Goal: Complete application form: Complete application form

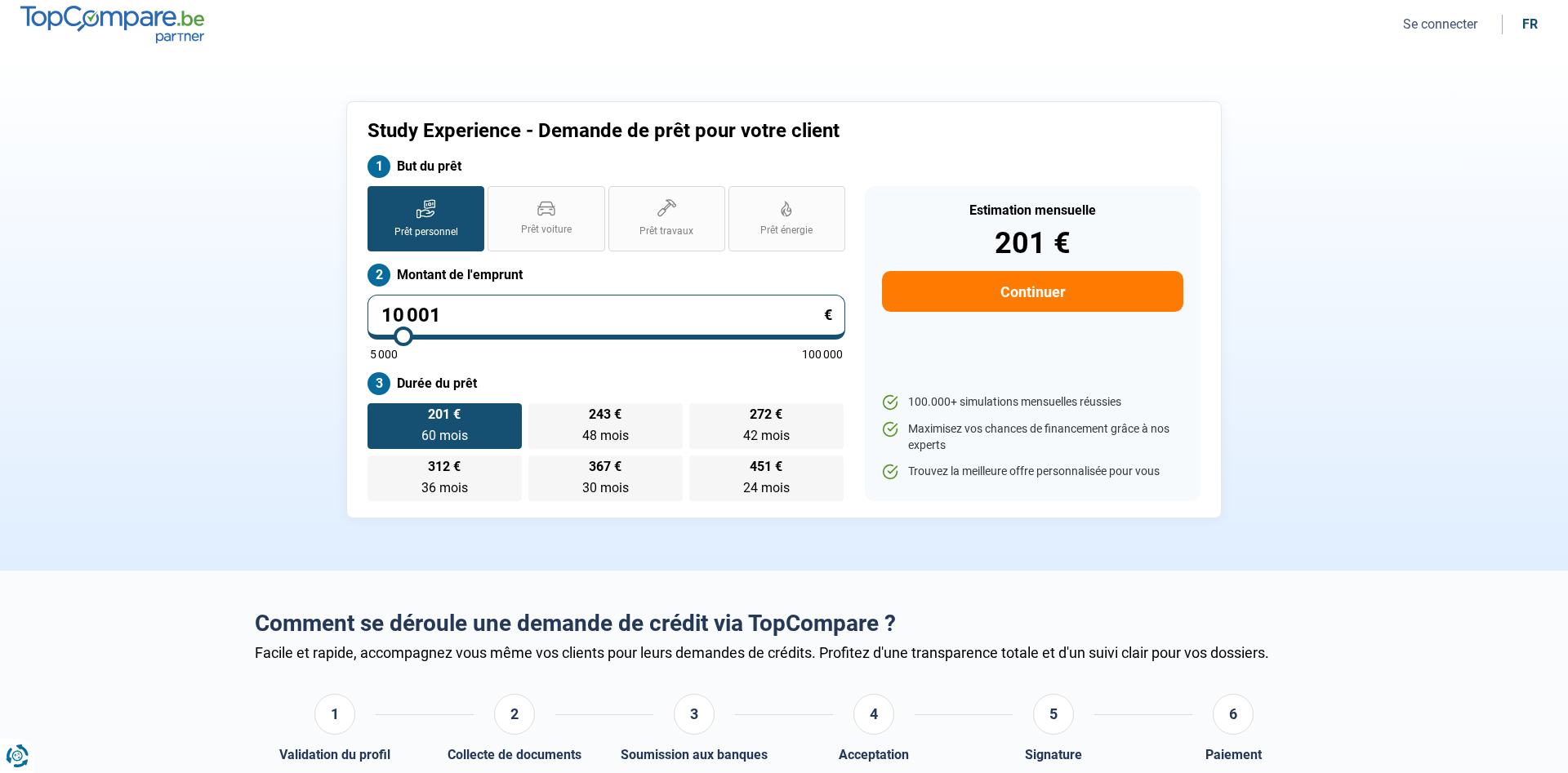
click at [1050, 302] on button "Continuer" at bounding box center [1033, 292] width 301 height 41
select select "32"
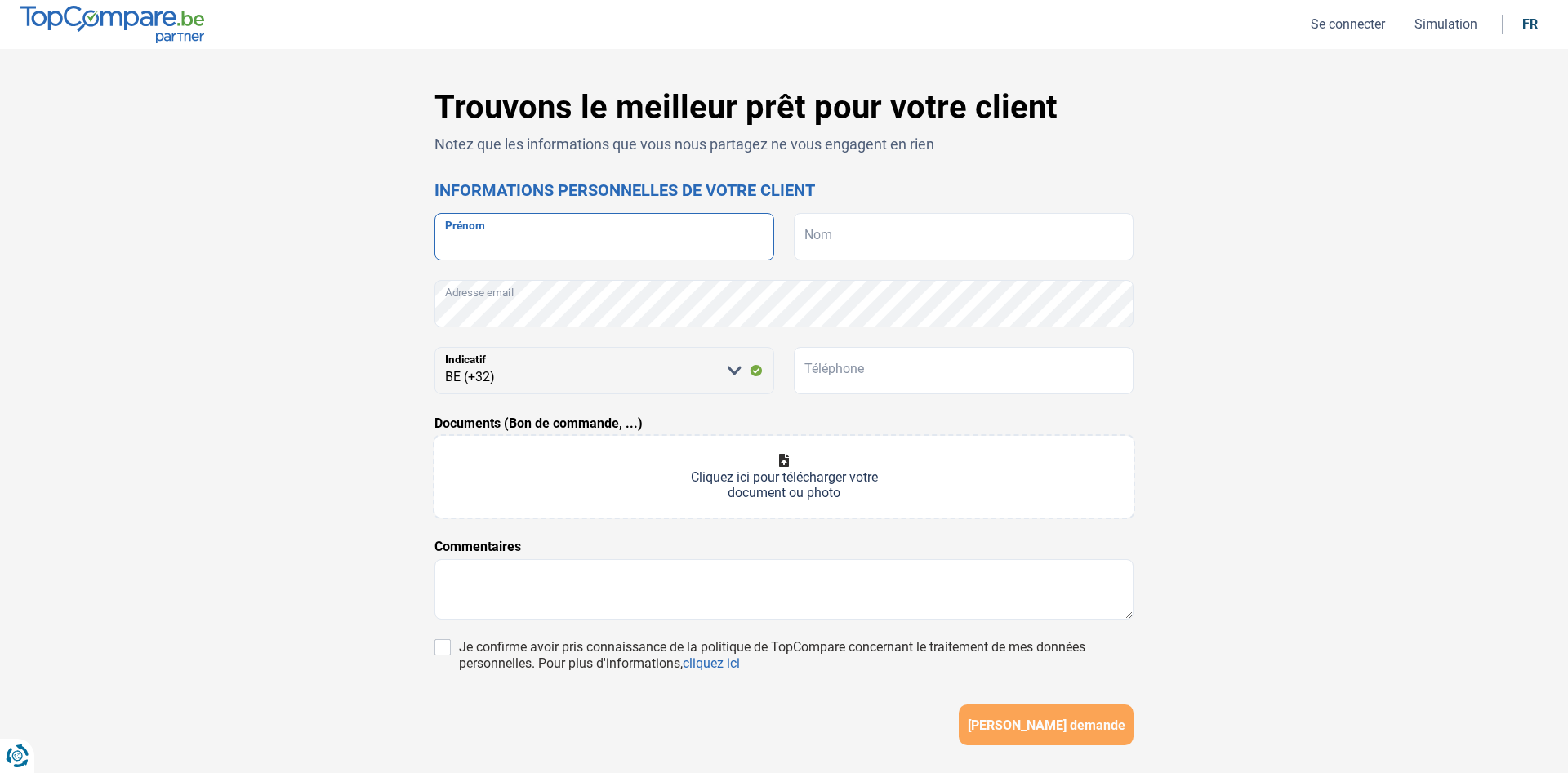
click at [528, 243] on input "Prénom" at bounding box center [604, 236] width 339 height 48
type input "£"
type input "[PERSON_NAME]"
click at [996, 253] on input "Nom" at bounding box center [963, 236] width 339 height 48
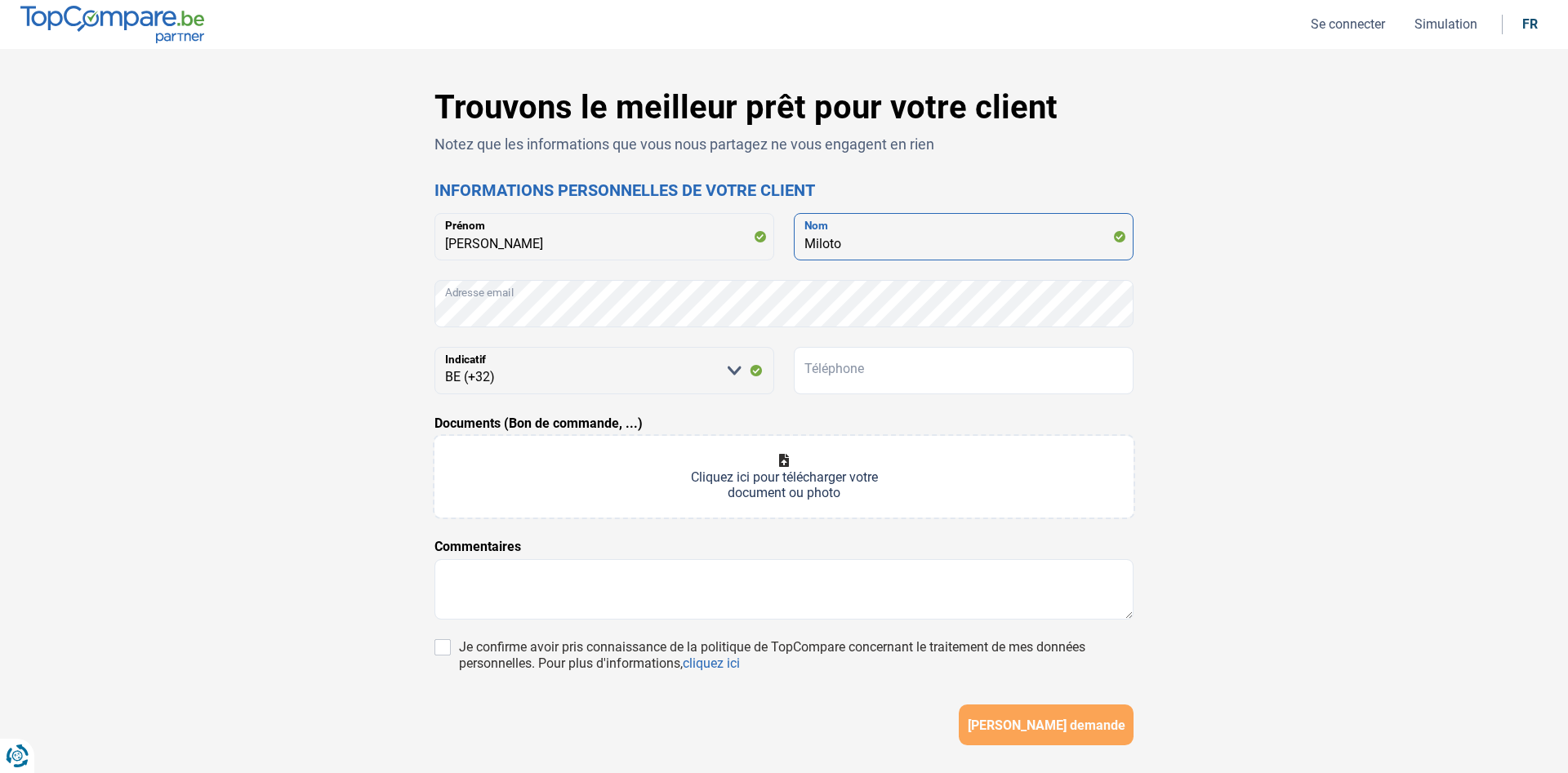
click at [821, 242] on input "Miloto" at bounding box center [963, 236] width 339 height 48
type input "Milioto"
click at [832, 371] on input "Téléphone" at bounding box center [963, 371] width 339 height 48
paste input "047834377"
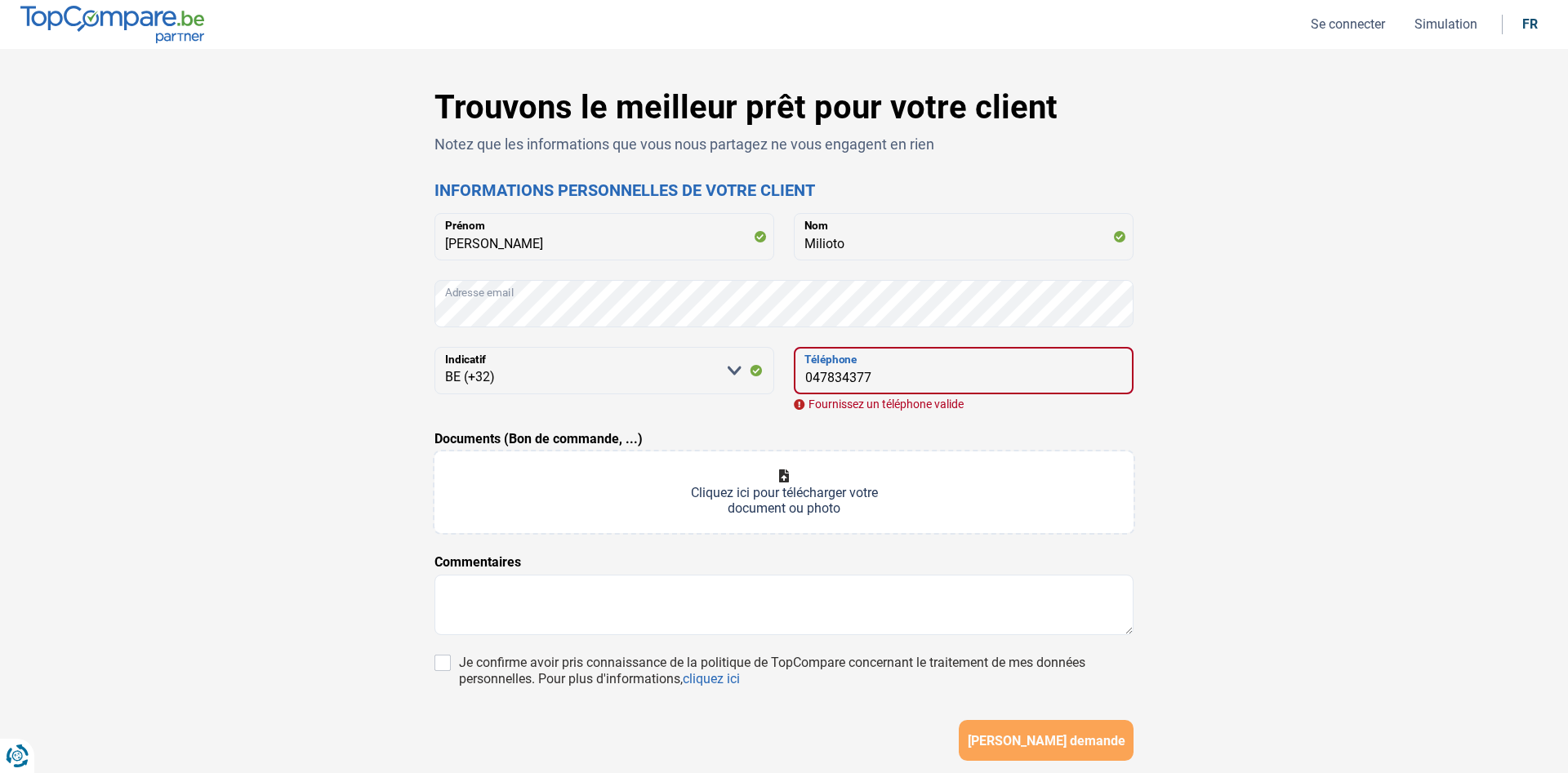
click at [815, 375] on input "047834377" at bounding box center [963, 371] width 339 height 48
click at [885, 375] on input "47834377" at bounding box center [963, 371] width 339 height 48
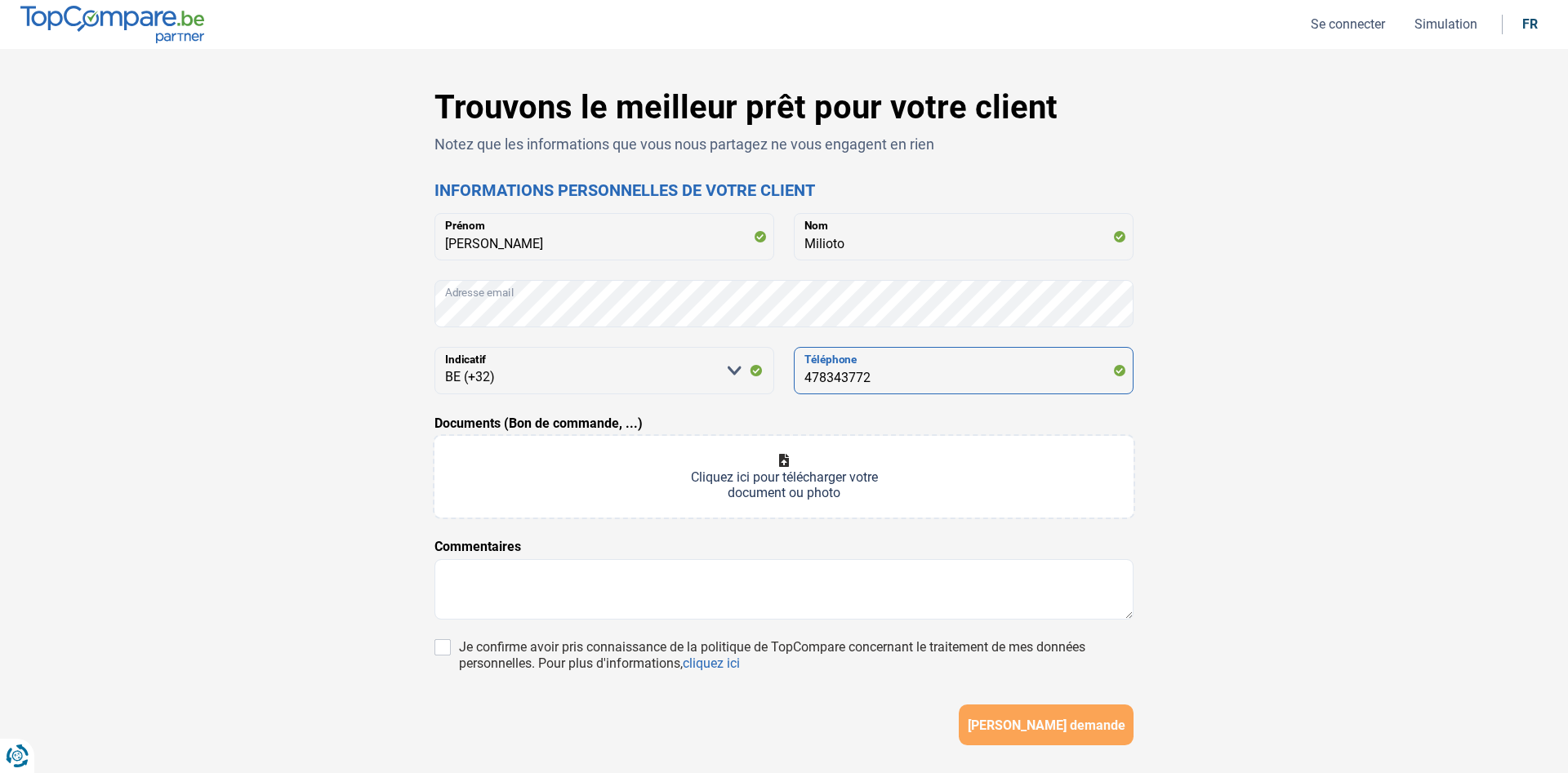
type input "478343772"
click at [616, 474] on input "Documents (Bon de commande, ...)" at bounding box center [784, 476] width 699 height 82
click at [506, 577] on textarea at bounding box center [784, 588] width 699 height 60
paste textarea "[PERSON_NAME]. Il aurait en fait besoin de 28 000 € de prêt pour financer ses é…"
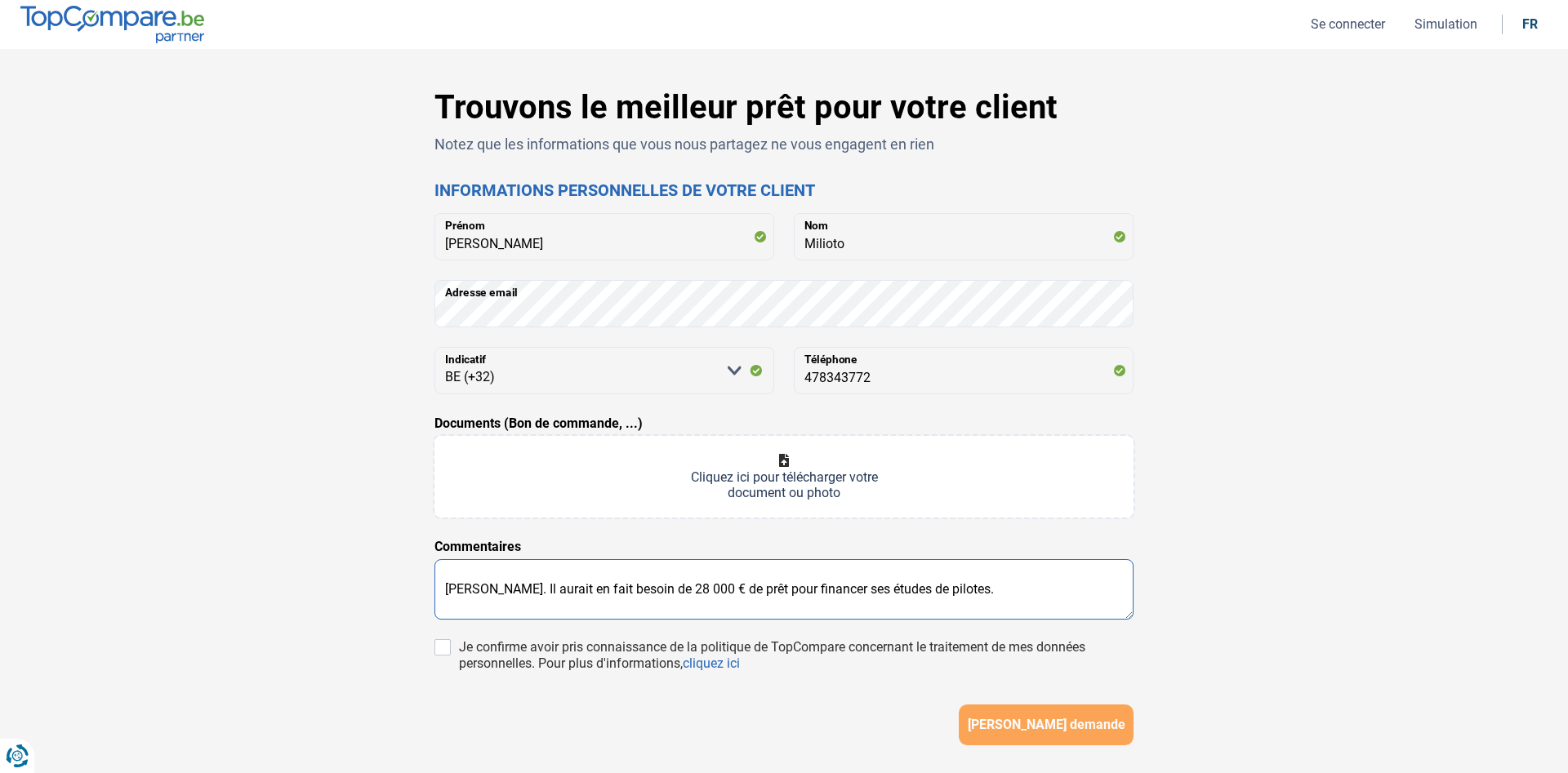
click at [522, 591] on textarea "[PERSON_NAME]. Il aurait en fait besoin de 28 000 € de prêt pour financer ses é…" at bounding box center [784, 588] width 699 height 60
click at [686, 582] on textarea "[PERSON_NAME], le fils d'[PERSON_NAME] aurait en fait besoin de 28 000 € de prê…" at bounding box center [784, 588] width 699 height 60
click at [863, 588] on textarea "[PERSON_NAME], le fils d'[PERSON_NAME] a besoin de 28 000 € de prêt pour financ…" at bounding box center [784, 588] width 699 height 60
click at [984, 587] on textarea "[PERSON_NAME], le fils d'[PERSON_NAME] a besoin de 28 000 € de prêt pour financ…" at bounding box center [784, 588] width 699 height 60
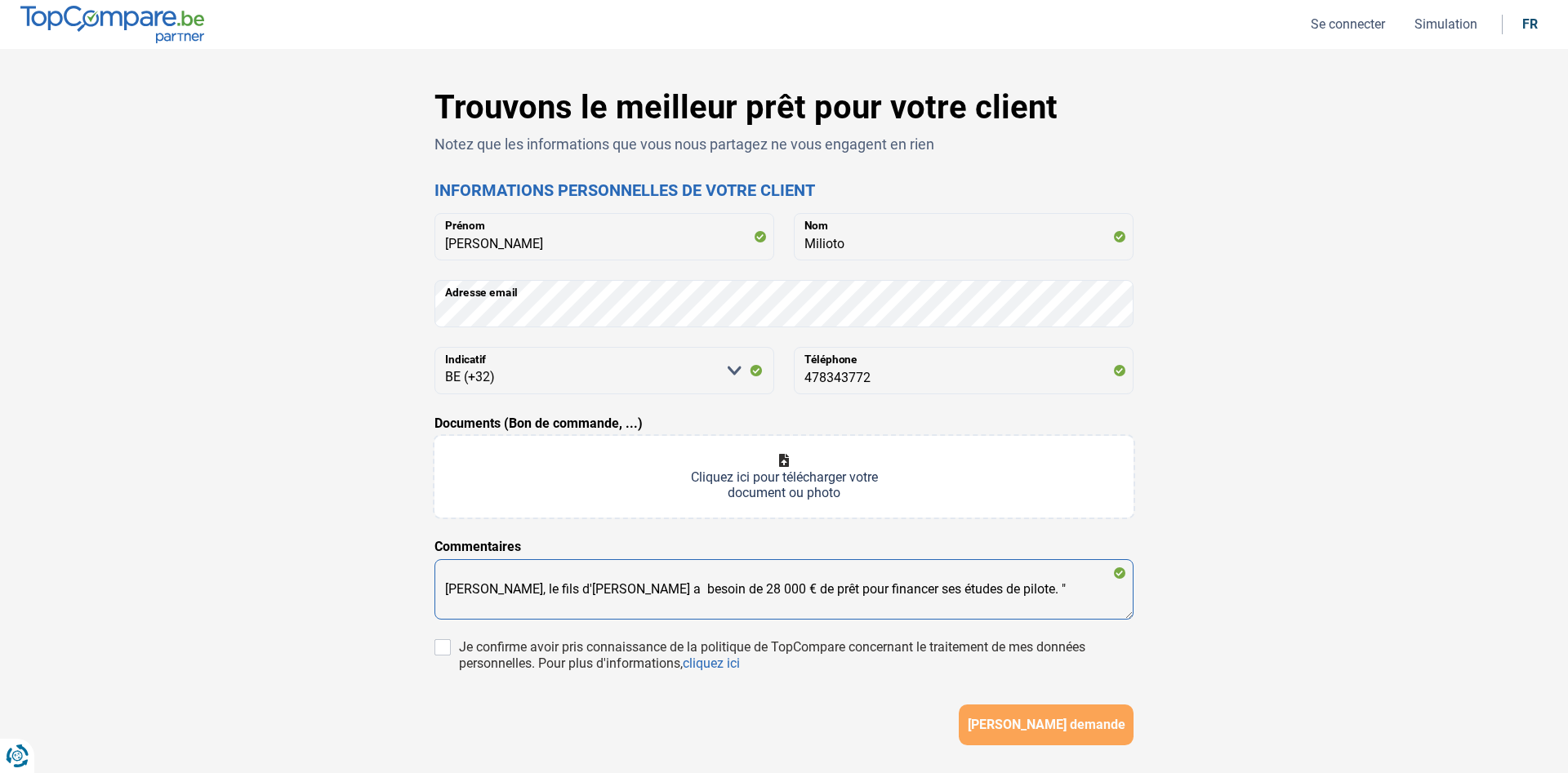
paste textarea "Mon fils a terminé ses humanités. Il avait entamé une spéciale mate qu’il a aba…"
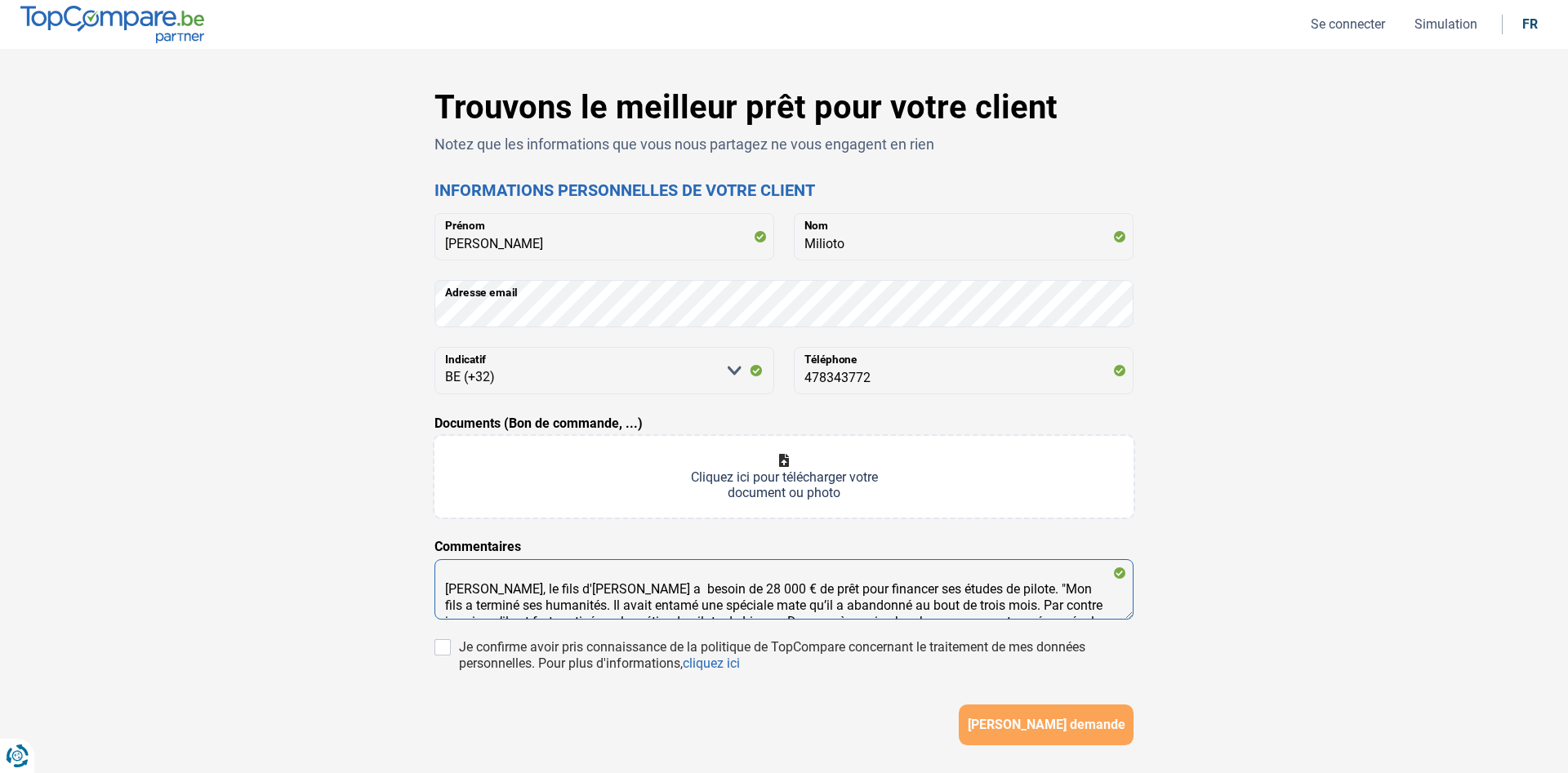
click at [730, 605] on textarea "[PERSON_NAME], le fils d'[PERSON_NAME] a besoin de 28 000 € de prêt pour financ…" at bounding box center [784, 588] width 699 height 60
click at [1035, 601] on textarea "[PERSON_NAME], le fils d'[PERSON_NAME] a besoin de 28 000 € de prêt pour financ…" at bounding box center [784, 588] width 699 height 60
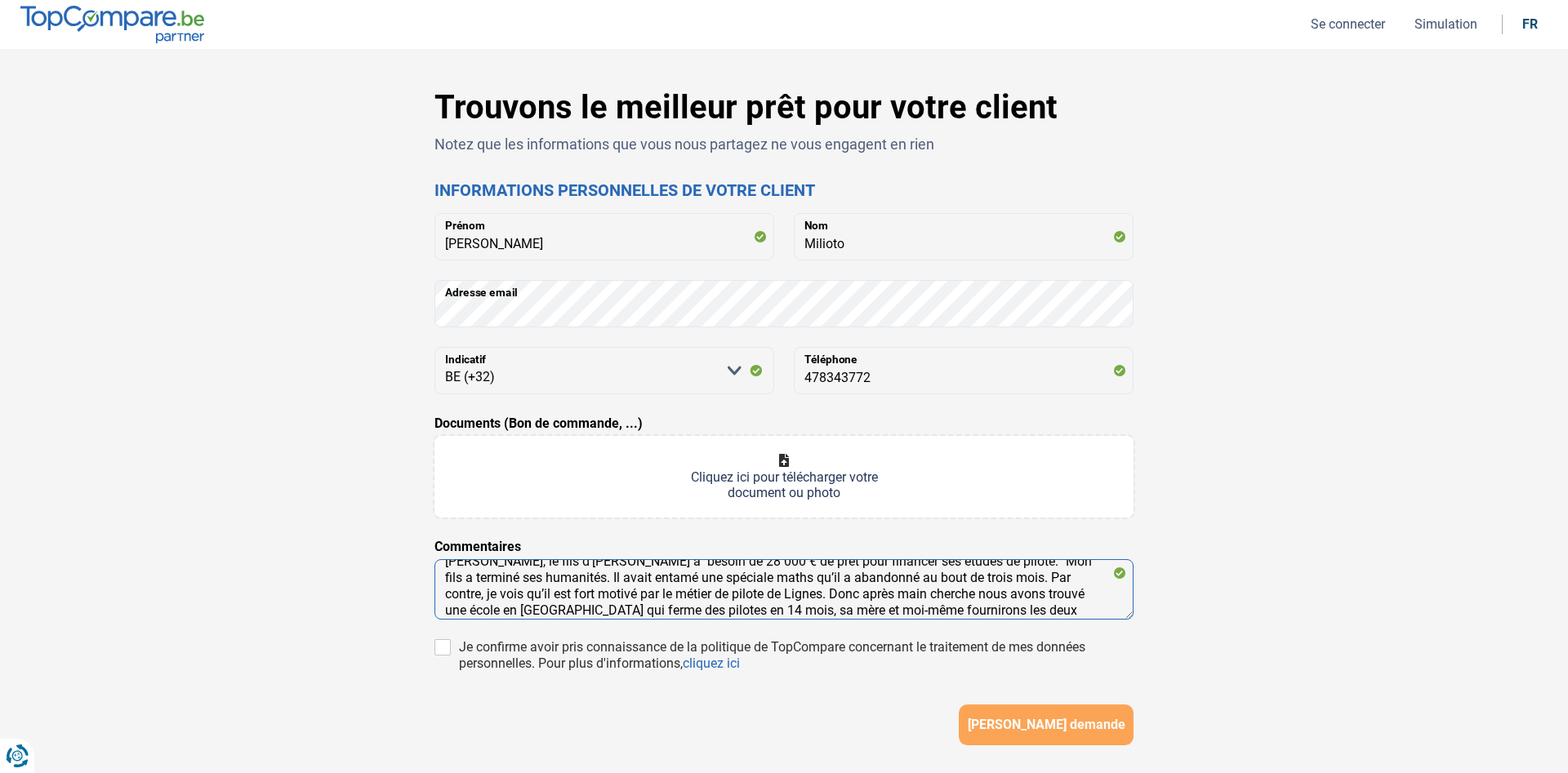
scroll to position [44, 0]
click at [844, 577] on textarea "[PERSON_NAME], le fils d'[PERSON_NAME] a besoin de 28 000 € de prêt pour financ…" at bounding box center [784, 588] width 699 height 60
click at [849, 576] on textarea "[PERSON_NAME], le fils d'[PERSON_NAME] a besoin de 28 000 € de prêt pour financ…" at bounding box center [784, 588] width 699 height 60
click at [882, 596] on textarea "[PERSON_NAME], le fils d'[PERSON_NAME] a besoin de 28 000 € de prêt pour financ…" at bounding box center [784, 588] width 699 height 60
click at [870, 581] on textarea "[PERSON_NAME], le fils d'[PERSON_NAME] a besoin de 28 000 € de prêt pour financ…" at bounding box center [784, 588] width 699 height 60
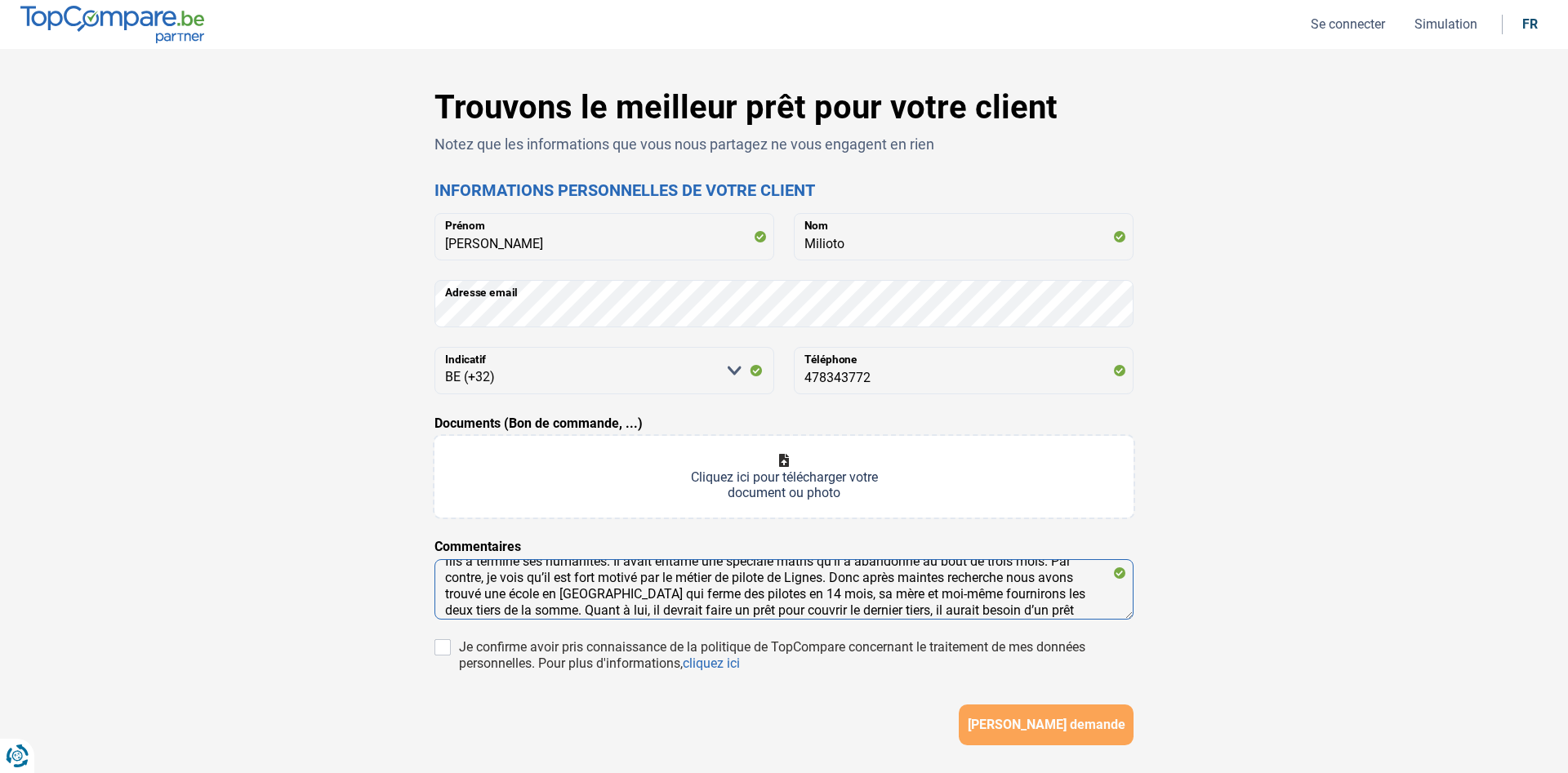
click at [923, 569] on textarea "[PERSON_NAME], le fils d'[PERSON_NAME] a besoin de 28 000 € de prêt pour financ…" at bounding box center [784, 588] width 699 height 60
click at [923, 578] on textarea "[PERSON_NAME], le fils d'[PERSON_NAME] a besoin de 28 000 € de prêt pour financ…" at bounding box center [784, 588] width 699 height 60
click at [929, 581] on textarea "[PERSON_NAME], le fils d'[PERSON_NAME] a besoin de 28 000 € de prêt pour financ…" at bounding box center [784, 588] width 699 height 60
click at [781, 577] on textarea "[PERSON_NAME], le fils d'[PERSON_NAME] a besoin de 28 000 € de prêt pour financ…" at bounding box center [784, 588] width 699 height 60
click at [794, 577] on textarea "[PERSON_NAME], le fils d'[PERSON_NAME] a besoin de 28 000 € de prêt pour financ…" at bounding box center [784, 588] width 699 height 60
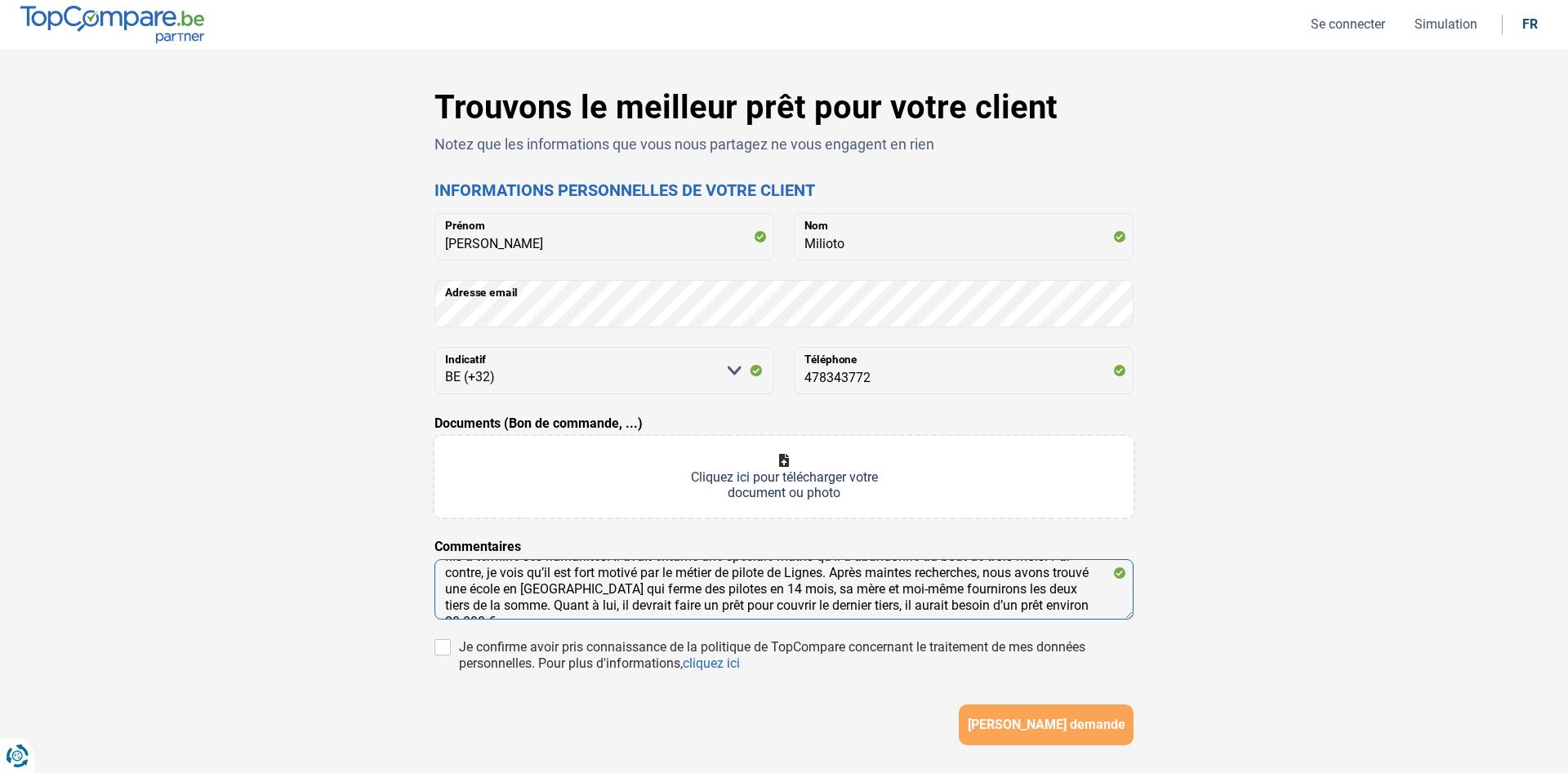
scroll to position [0, 0]
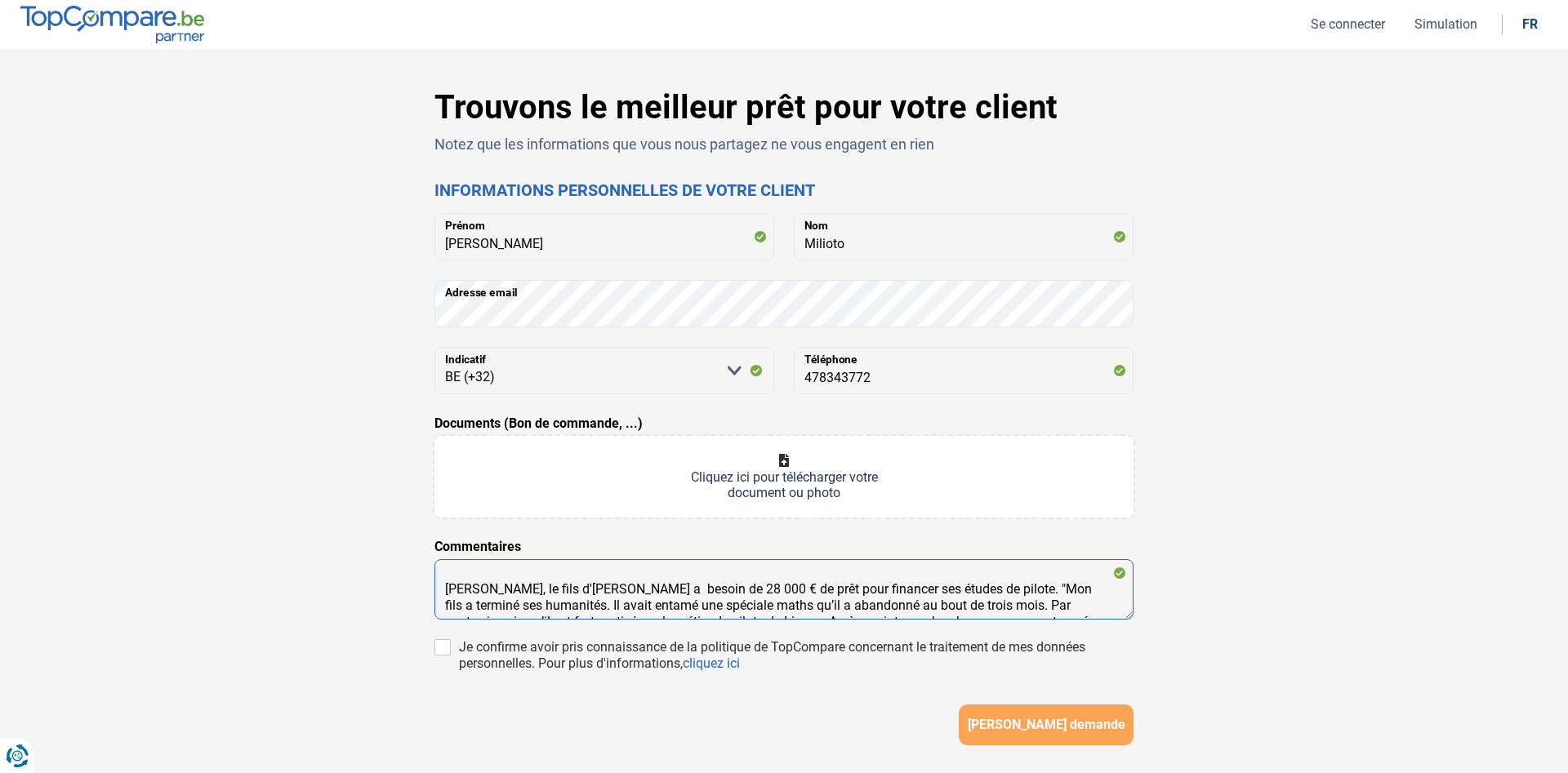
drag, startPoint x: 537, startPoint y: 604, endPoint x: 1078, endPoint y: 596, distance: 541.1
click at [1081, 605] on textarea "[PERSON_NAME], le fils d'[PERSON_NAME] a besoin de 28 000 € de prêt pour financ…" at bounding box center [784, 588] width 699 height 60
click at [556, 605] on textarea "[PERSON_NAME], le fils d'[PERSON_NAME] a besoin de 28 000 € de prêt pour financ…" at bounding box center [784, 588] width 699 height 60
click at [784, 605] on textarea "[PERSON_NAME], le fils d'[PERSON_NAME] a besoin de 28 000 € de prêt pour financ…" at bounding box center [784, 588] width 699 height 60
click at [814, 605] on textarea "[PERSON_NAME], le fils d'[PERSON_NAME] a besoin de 28 000 € de prêt pour financ…" at bounding box center [784, 588] width 699 height 60
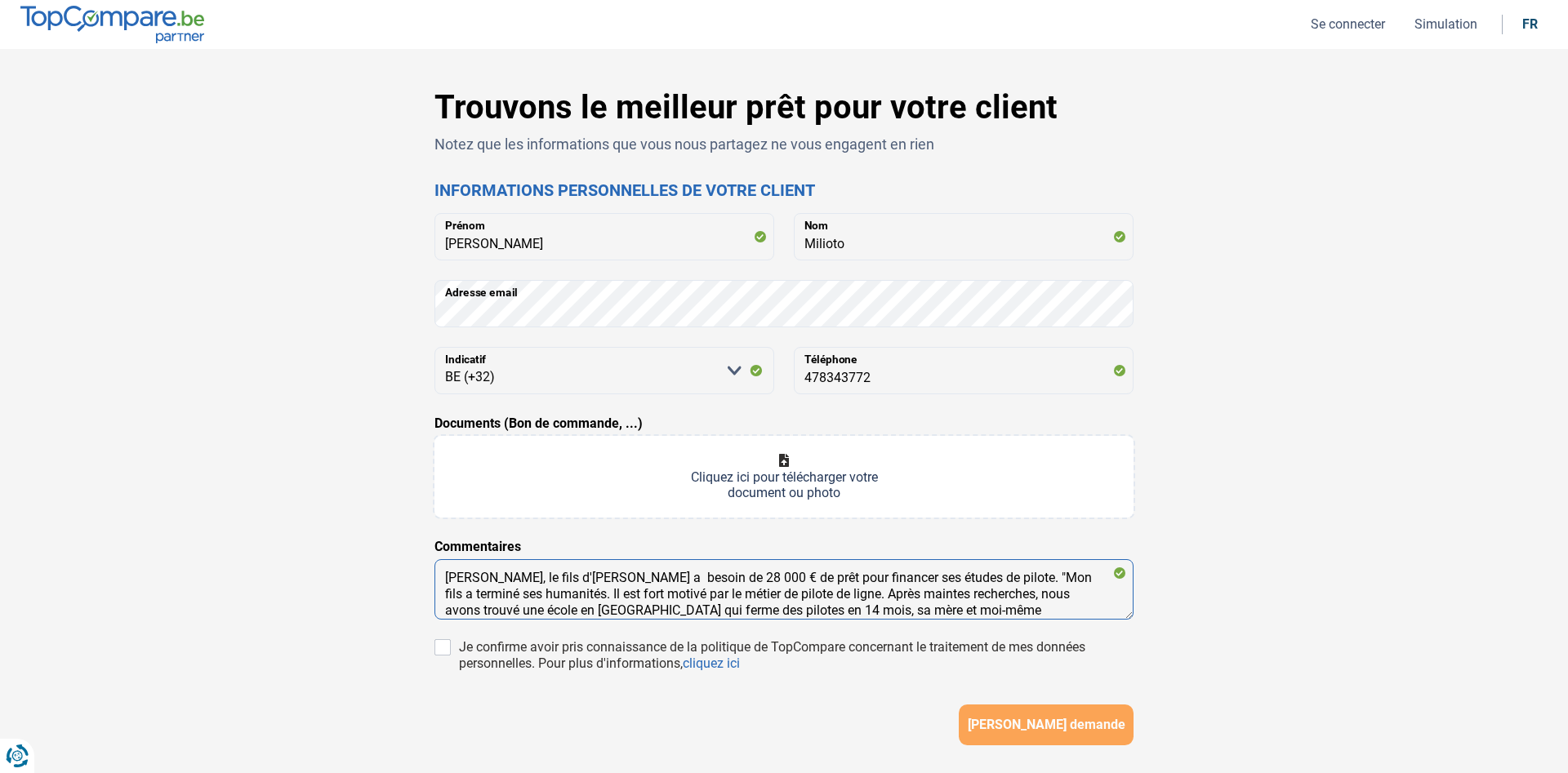
scroll to position [28, 0]
click at [608, 594] on textarea "[PERSON_NAME], le fils d'[PERSON_NAME] a besoin de 28 000 € de prêt pour financ…" at bounding box center [784, 588] width 699 height 60
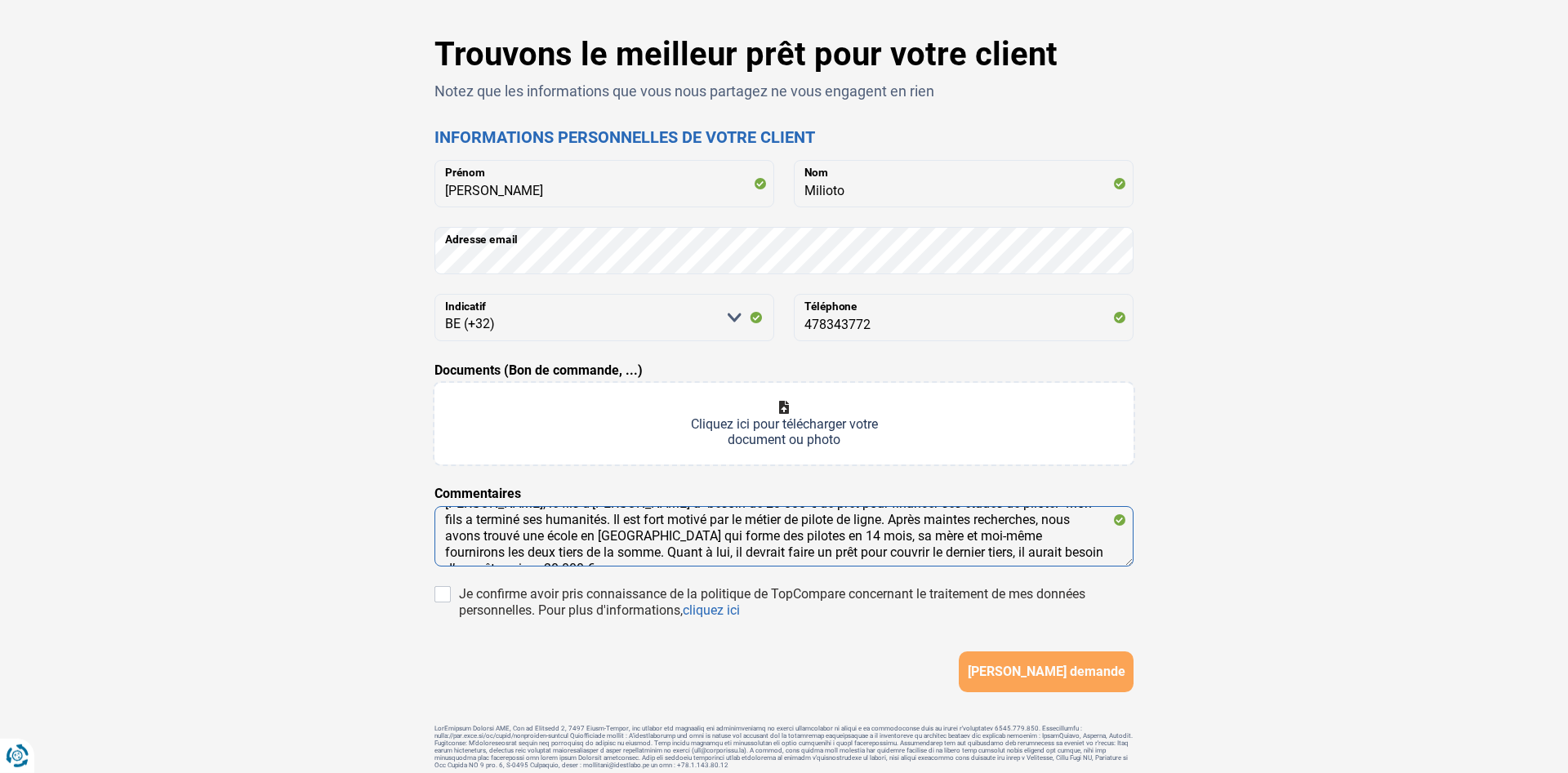
scroll to position [83, 0]
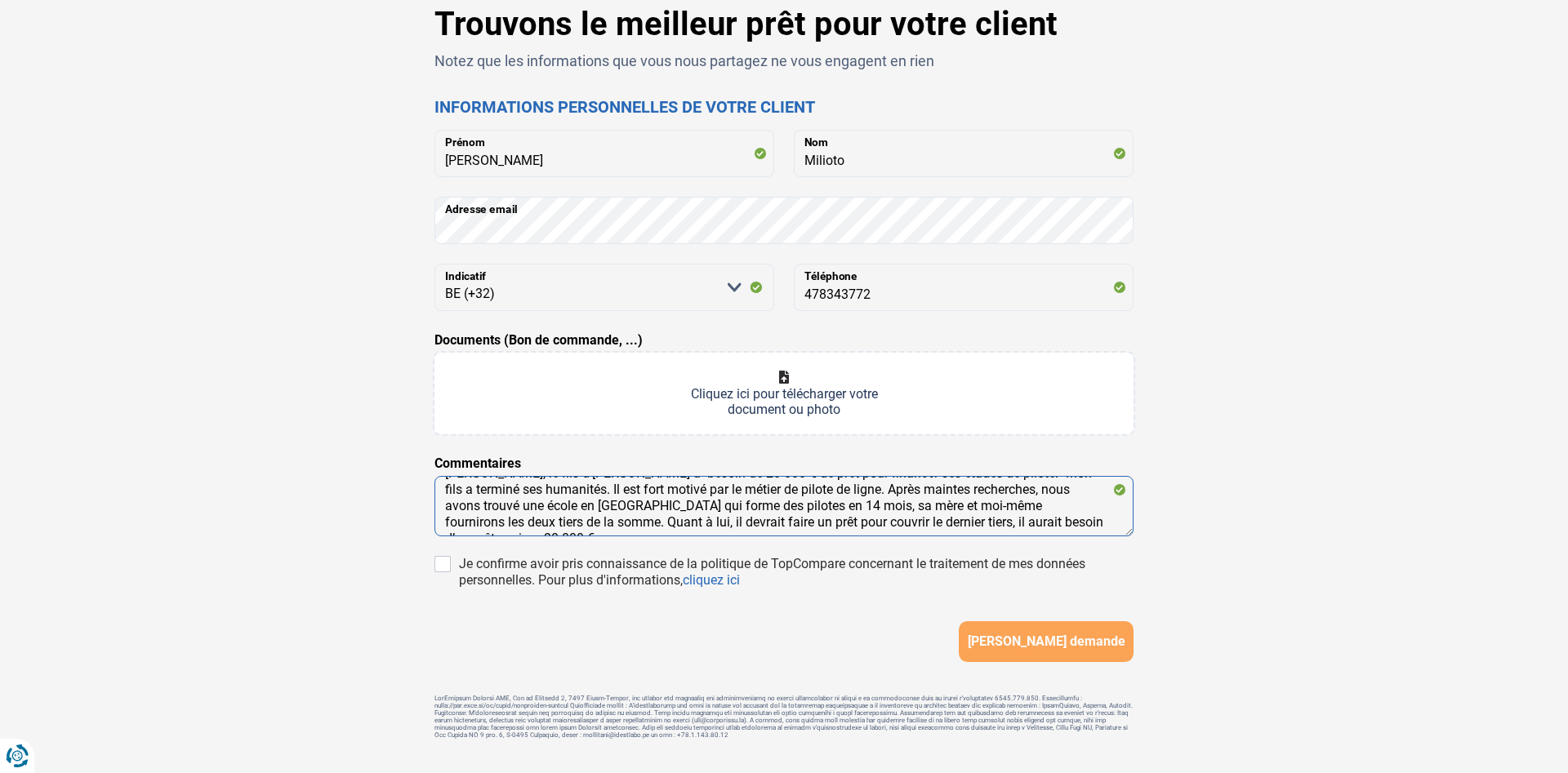
click at [1048, 519] on textarea "[PERSON_NAME], le fils d'[PERSON_NAME] a besoin de 28 000 € de prêt pour financ…" at bounding box center [784, 506] width 699 height 60
click at [1090, 520] on textarea "[PERSON_NAME], le fils d'[PERSON_NAME] a besoin de 28 000 € de prêt pour financ…" at bounding box center [784, 506] width 699 height 60
type textarea "[PERSON_NAME], le fils d'[PERSON_NAME] a besoin de 28 000 € de prêt pour financ…"
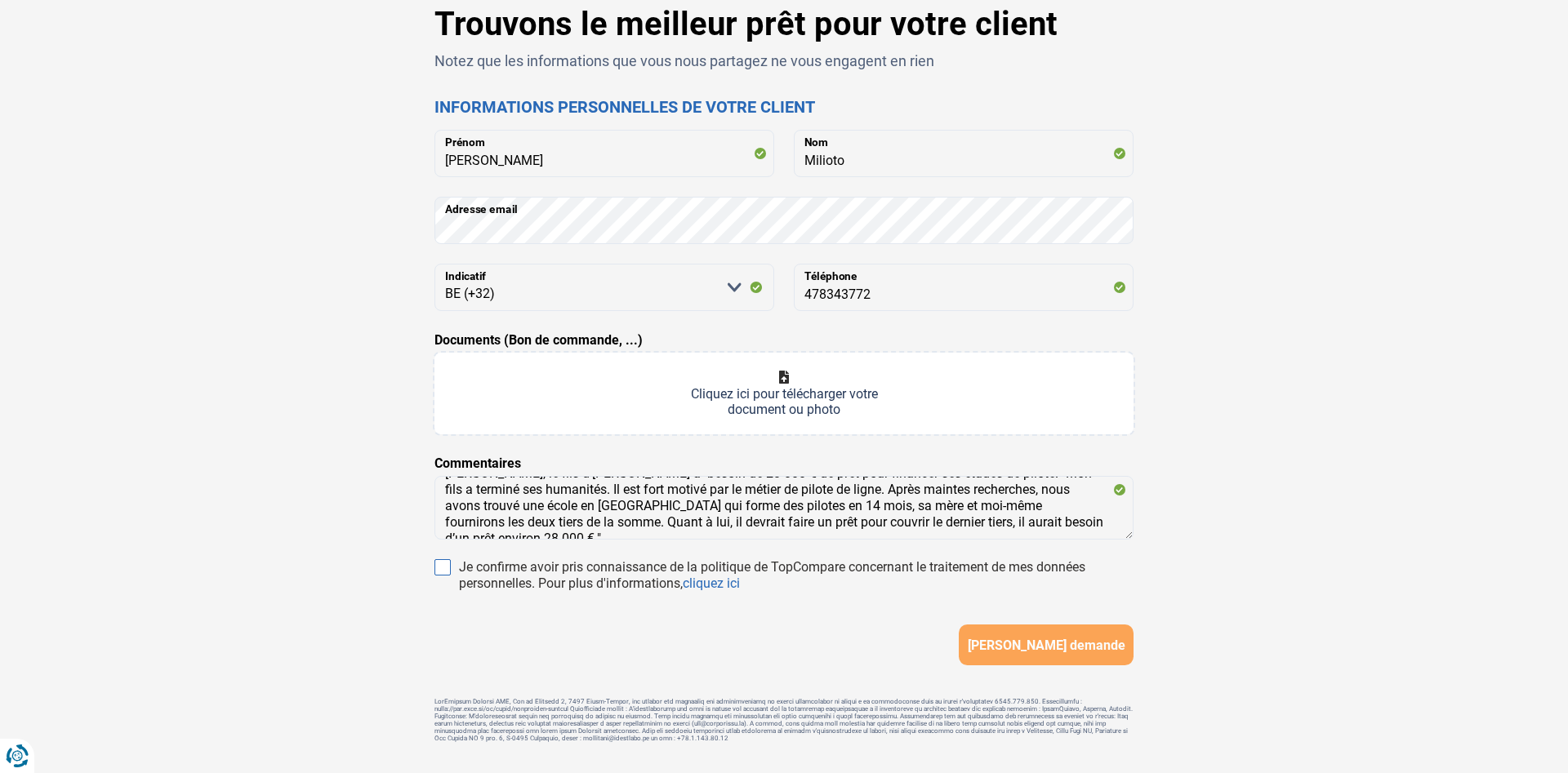
click at [441, 566] on input "Je confirme avoir pris connaissance de la politique de TopCompare concernant le…" at bounding box center [442, 566] width 16 height 16
checkbox input "true"
click at [1041, 643] on span "[PERSON_NAME] demande" at bounding box center [1046, 645] width 157 height 15
